Goal: Task Accomplishment & Management: Use online tool/utility

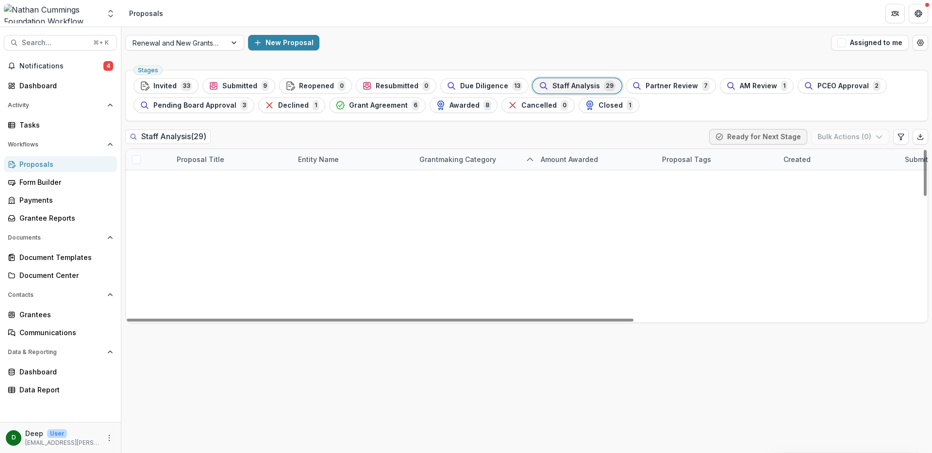
scroll to position [378, 0]
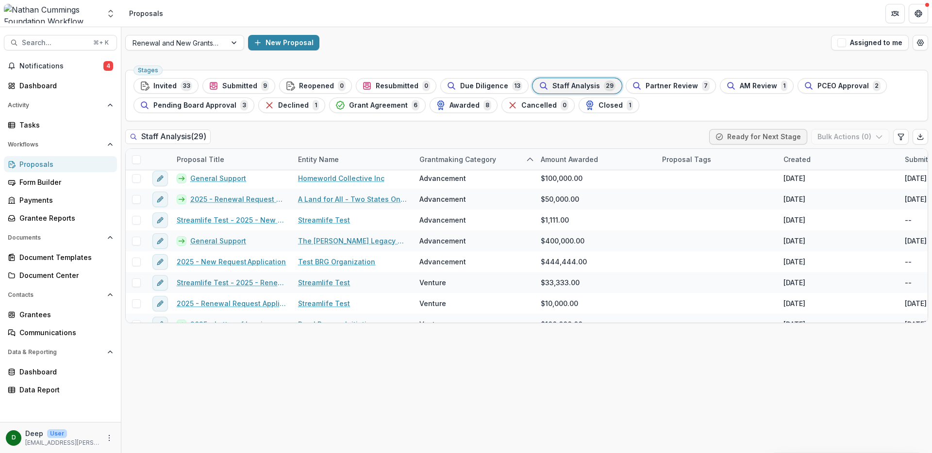
click at [575, 56] on div "Renewal and New Grants Pipeline New Proposal Assigned to me" at bounding box center [526, 42] width 811 height 31
click at [564, 81] on div "Staff Analysis 29" at bounding box center [577, 86] width 77 height 11
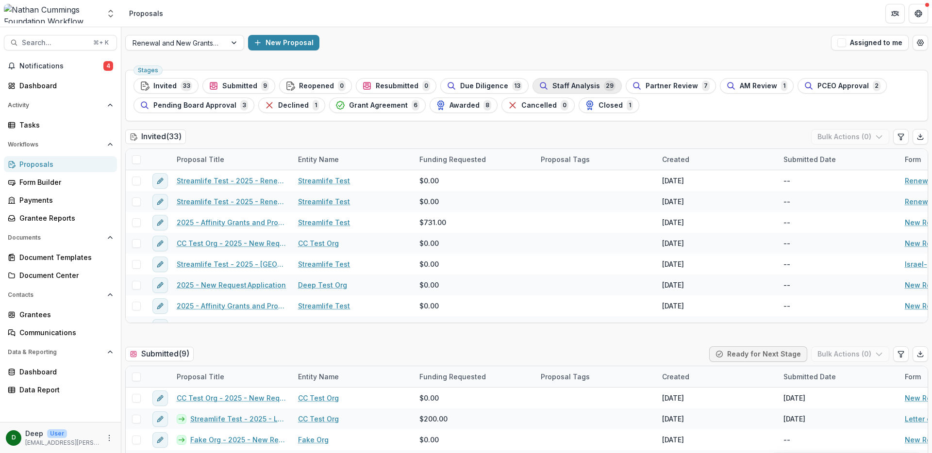
click at [564, 81] on div "Staff Analysis 29" at bounding box center [577, 86] width 77 height 11
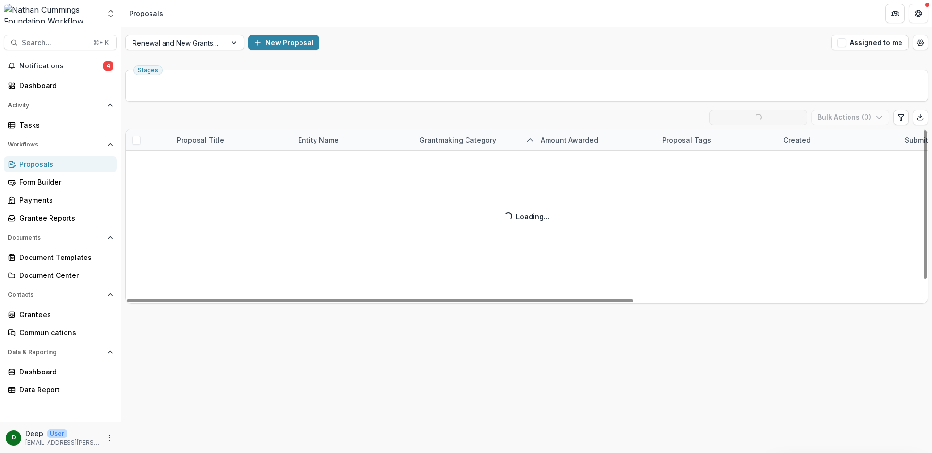
scroll to position [21, 0]
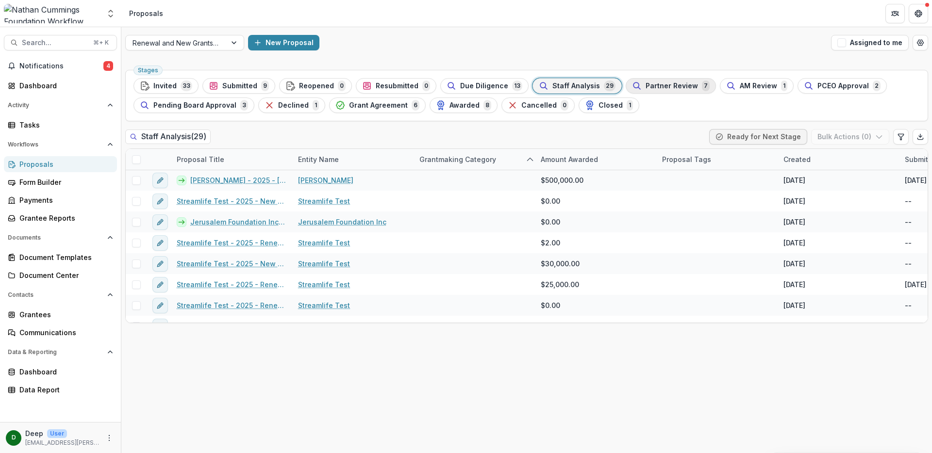
click at [660, 85] on span "Partner Review" at bounding box center [672, 86] width 52 height 8
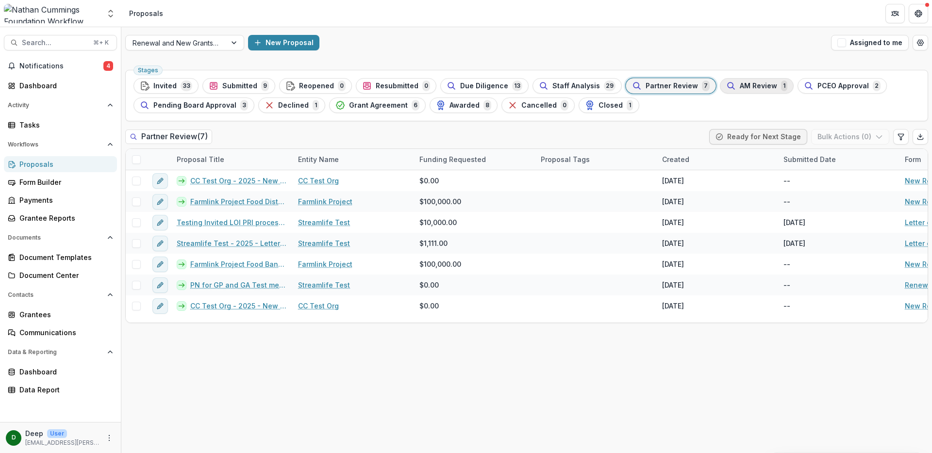
click at [746, 89] on span "AM Review" at bounding box center [758, 86] width 37 height 8
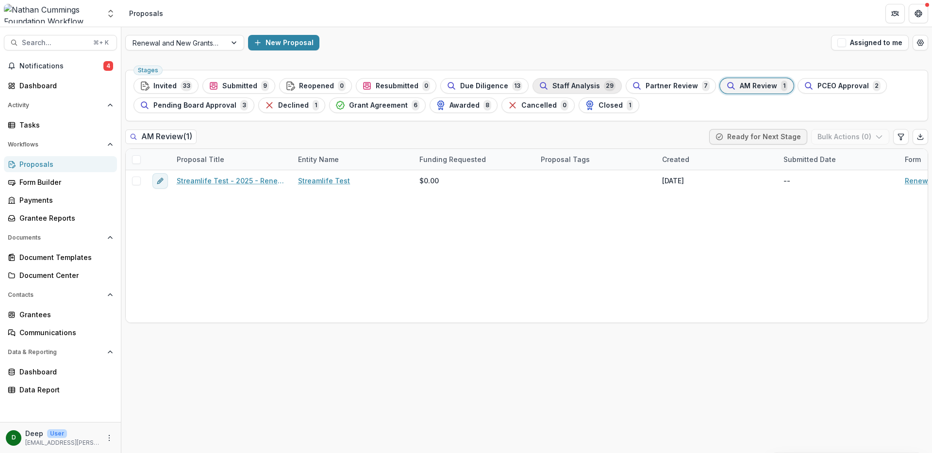
click at [590, 85] on div "Staff Analysis 29" at bounding box center [577, 86] width 77 height 11
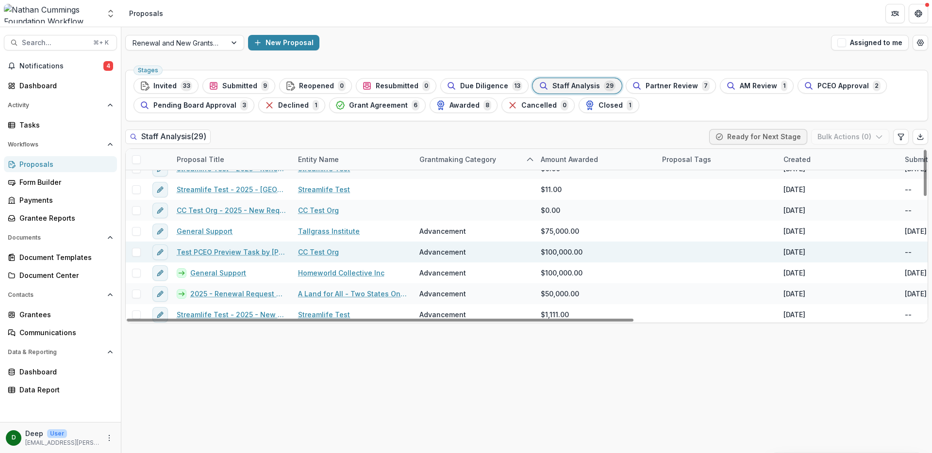
scroll to position [297, 0]
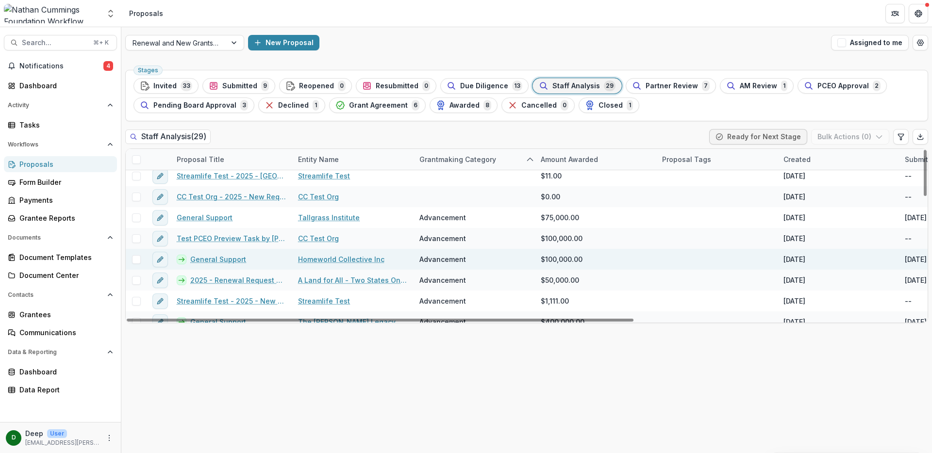
click at [327, 259] on link "Homeworld Collective Inc" at bounding box center [341, 259] width 86 height 10
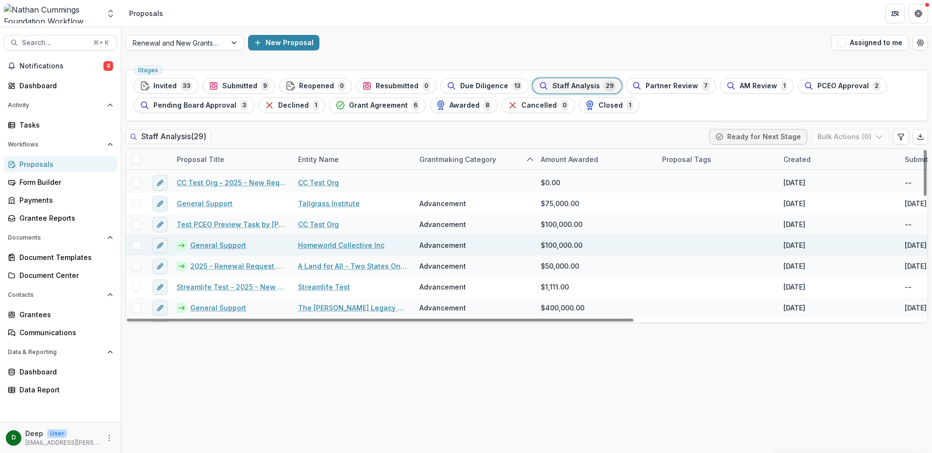
scroll to position [312, 0]
click at [227, 243] on link "General Support" at bounding box center [218, 244] width 56 height 10
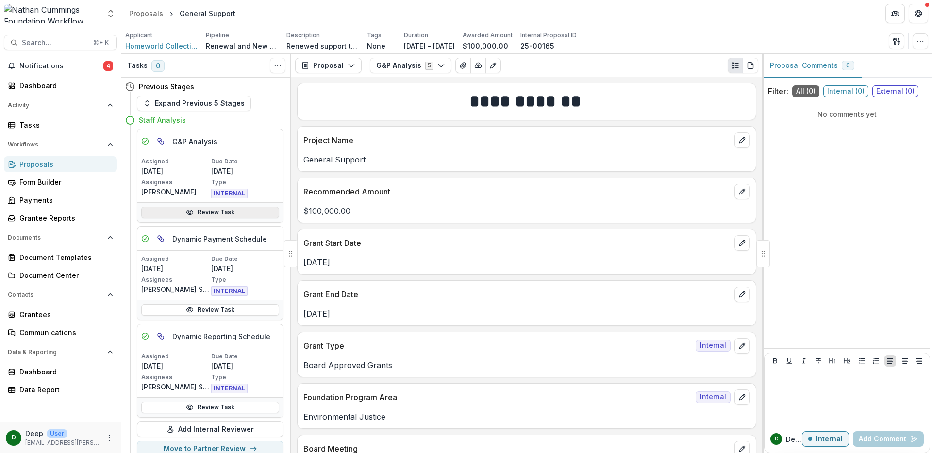
click at [223, 214] on link "Review Task" at bounding box center [210, 213] width 138 height 12
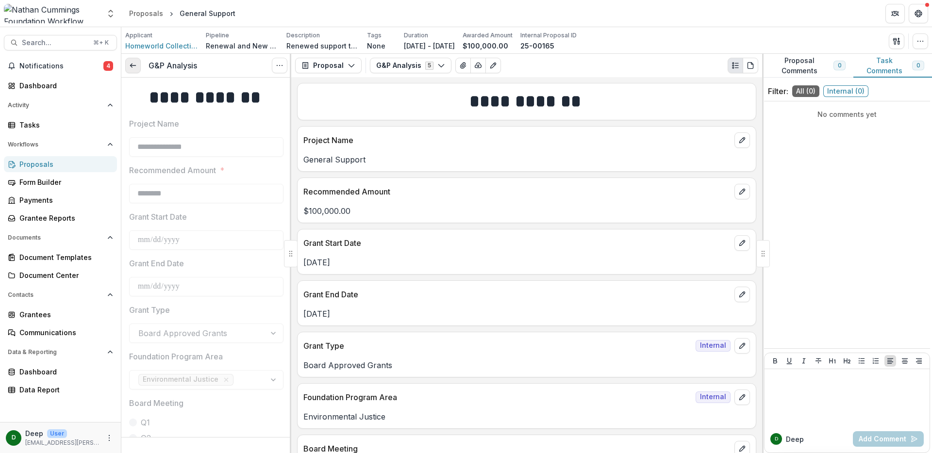
click at [134, 62] on icon at bounding box center [133, 66] width 8 height 8
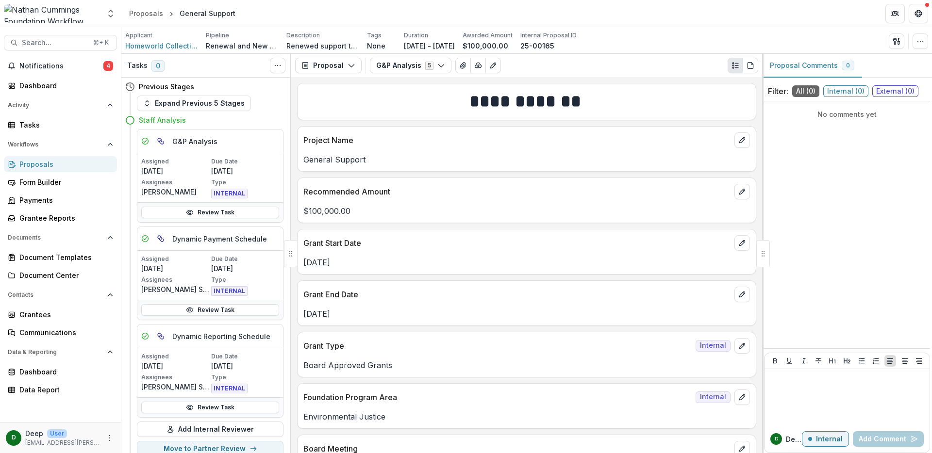
click at [44, 160] on div "Proposals" at bounding box center [64, 164] width 90 height 10
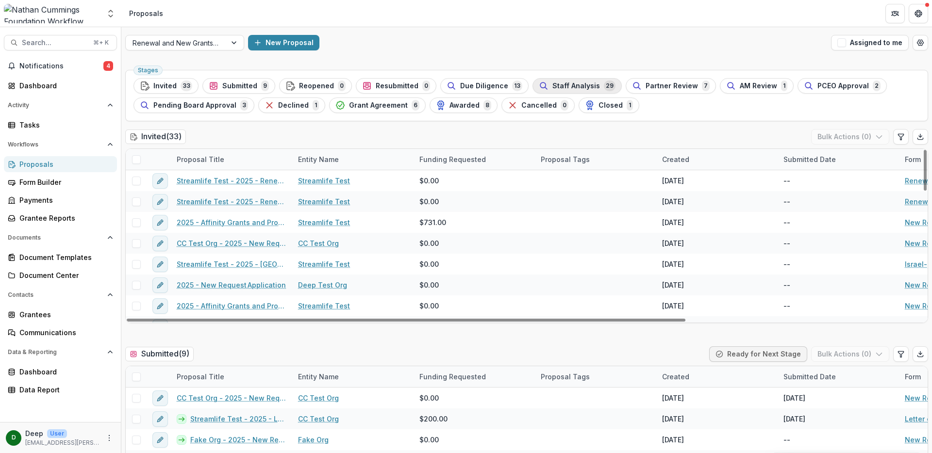
click at [552, 86] on span "Staff Analysis" at bounding box center [576, 86] width 48 height 8
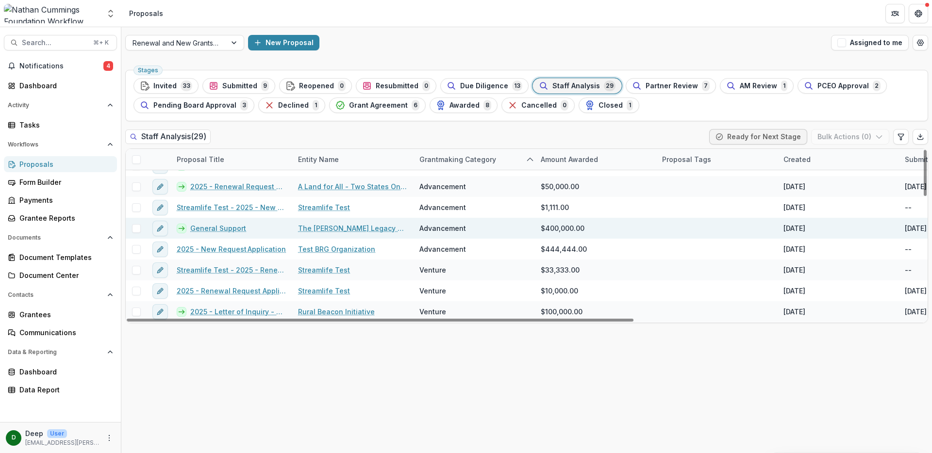
scroll to position [453, 0]
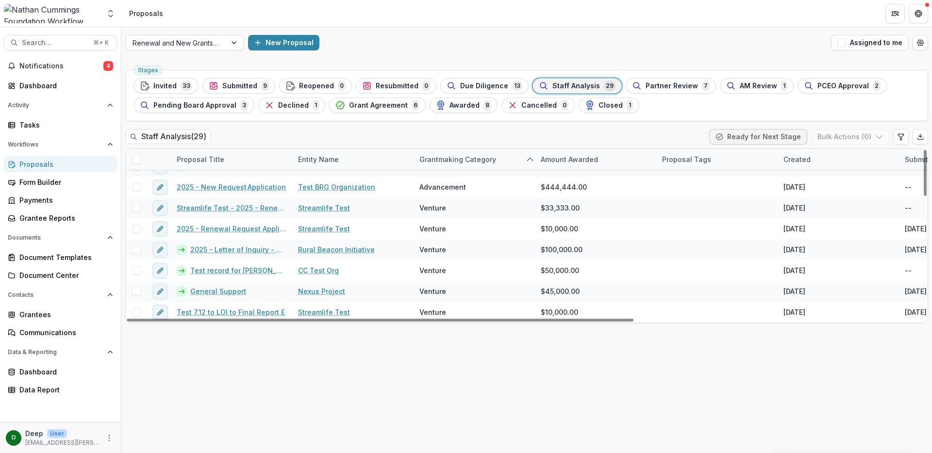
click at [498, 380] on div "Stages Invited 33 Submitted 9 Reopened 0 Resubmitted 0 Due Diligence 13 Staff A…" at bounding box center [526, 259] width 811 height 387
